Goal: Find specific page/section

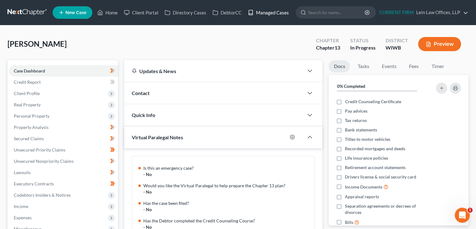
click at [272, 11] on link "Managed Cases" at bounding box center [268, 12] width 47 height 11
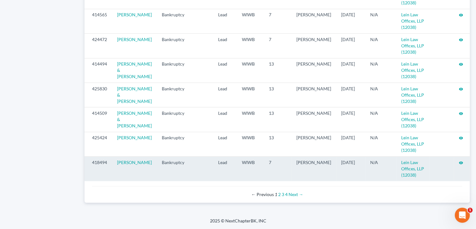
scroll to position [690, 0]
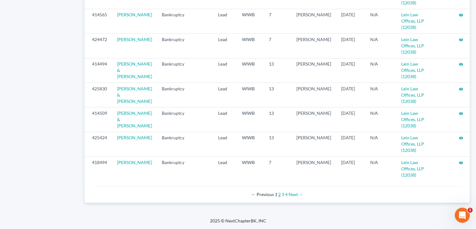
click at [279, 194] on link "2" at bounding box center [279, 193] width 3 height 5
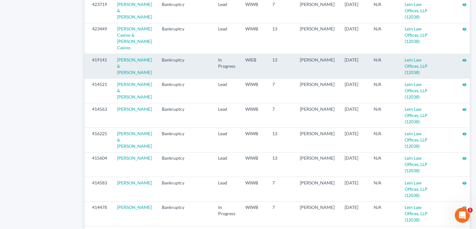
scroll to position [402, 0]
